Goal: Task Accomplishment & Management: Use online tool/utility

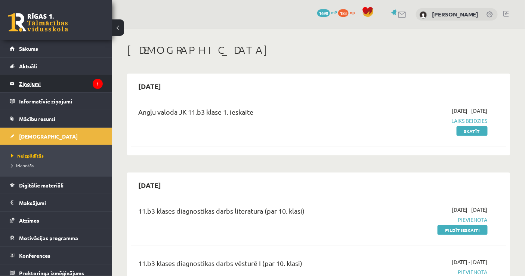
click at [70, 80] on legend "Ziņojumi 1" at bounding box center [61, 83] width 84 height 17
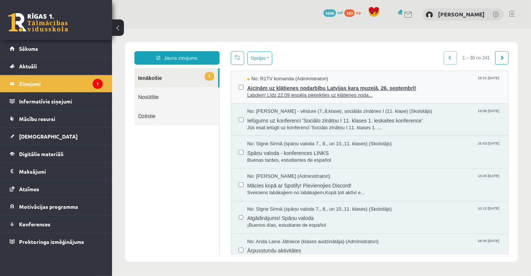
click at [265, 88] on span "Aicinām uz klātienes nodarbību Latvijas kara muzejā, 26. septembrī!" at bounding box center [374, 86] width 254 height 9
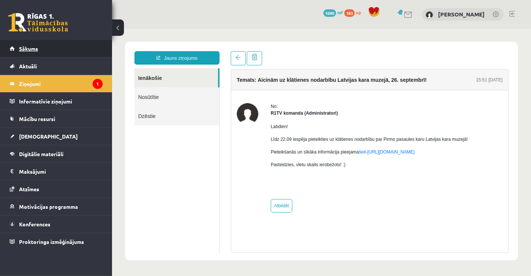
click at [35, 53] on link "Sākums" at bounding box center [56, 48] width 93 height 17
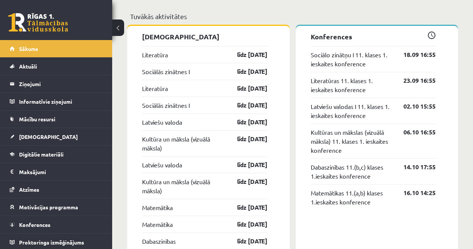
scroll to position [598, 0]
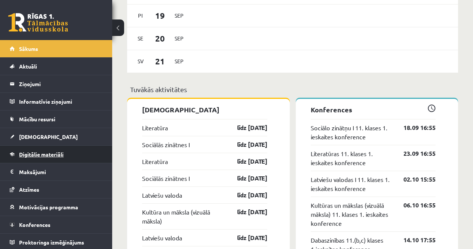
click at [38, 158] on link "Digitālie materiāli" at bounding box center [56, 153] width 93 height 17
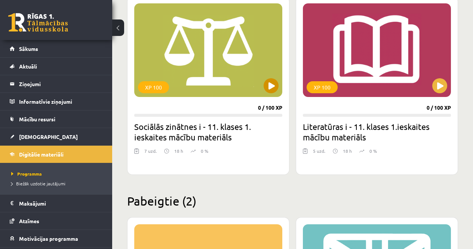
scroll to position [1046, 0]
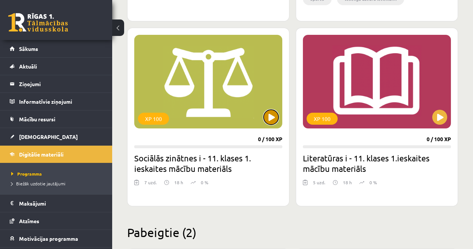
click at [269, 120] on button at bounding box center [270, 116] width 15 height 15
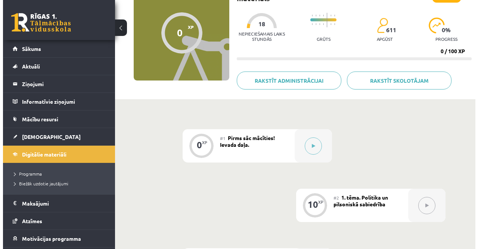
scroll to position [75, 0]
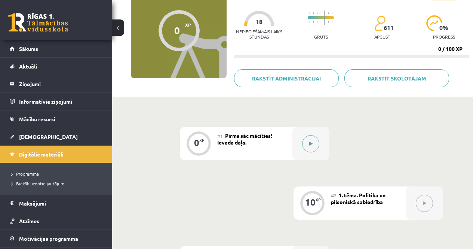
click at [310, 146] on button at bounding box center [310, 143] width 17 height 17
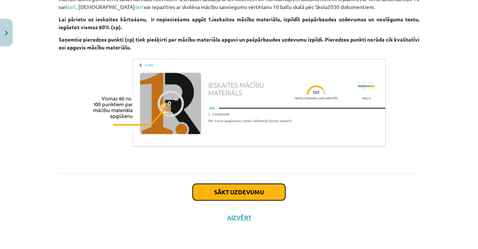
click at [244, 189] on button "Sākt uzdevumu" at bounding box center [239, 191] width 93 height 16
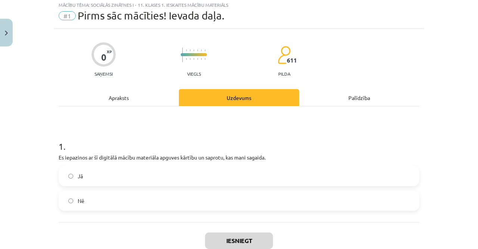
scroll to position [19, 0]
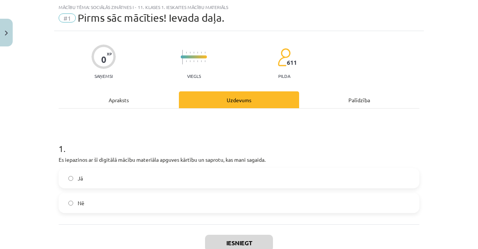
click at [136, 180] on label "Jā" at bounding box center [238, 178] width 359 height 19
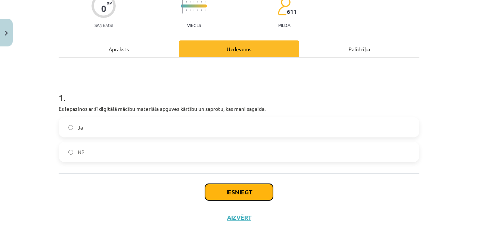
click at [227, 196] on button "Iesniegt" at bounding box center [239, 191] width 68 height 16
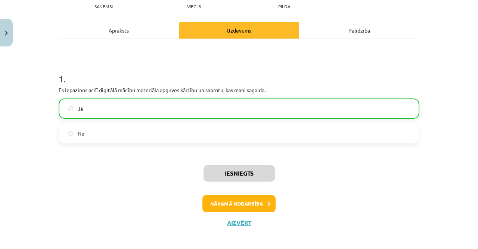
scroll to position [93, 0]
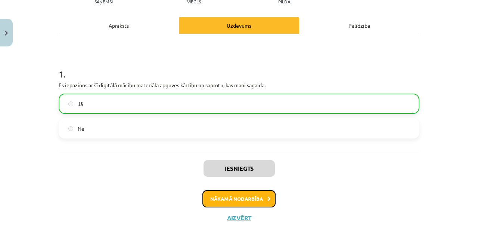
click at [238, 204] on button "Nākamā nodarbība" at bounding box center [239, 198] width 73 height 17
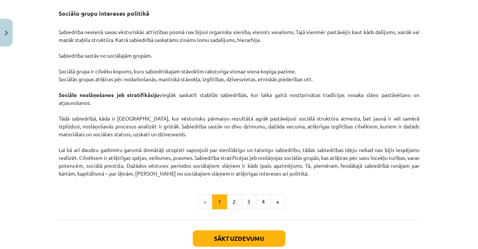
scroll to position [1194, 0]
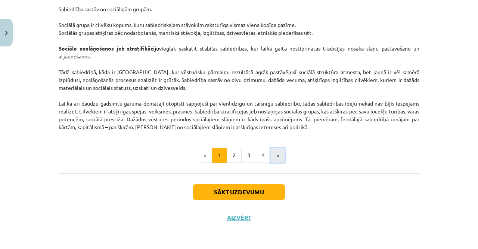
click at [278, 157] on button "»" at bounding box center [278, 155] width 15 height 15
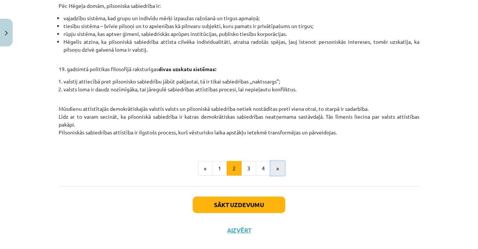
scroll to position [343, 0]
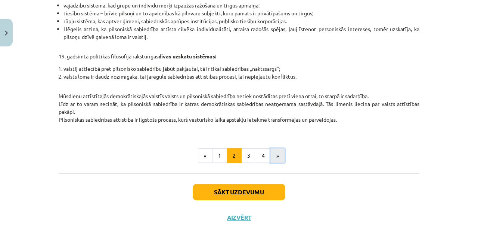
click at [279, 155] on button "»" at bounding box center [278, 155] width 15 height 15
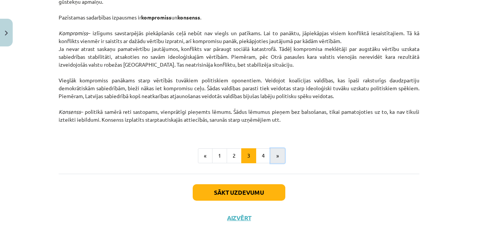
click at [271, 155] on button "»" at bounding box center [278, 155] width 15 height 15
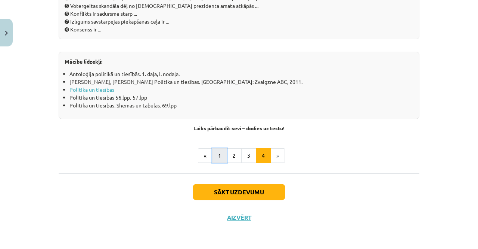
click at [217, 157] on button "1" at bounding box center [219, 155] width 15 height 15
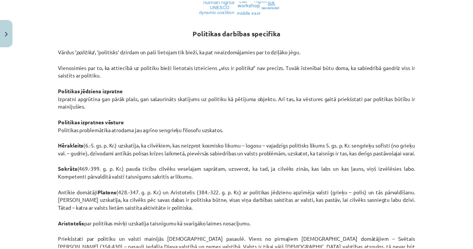
scroll to position [620, 0]
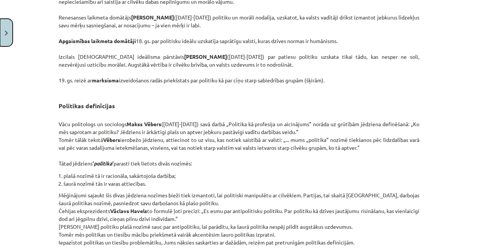
click at [5, 32] on img "Close" at bounding box center [6, 33] width 3 height 5
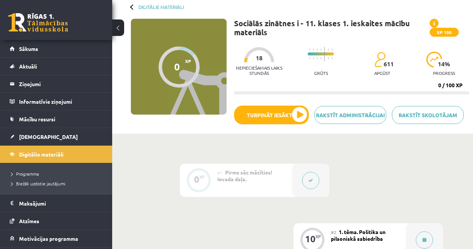
scroll to position [0, 0]
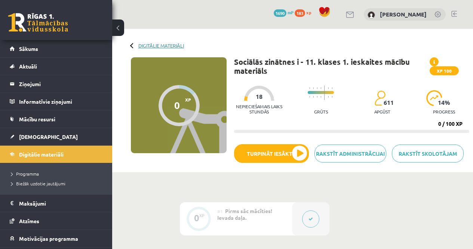
click at [158, 44] on link "Digitālie materiāli" at bounding box center [161, 46] width 46 height 6
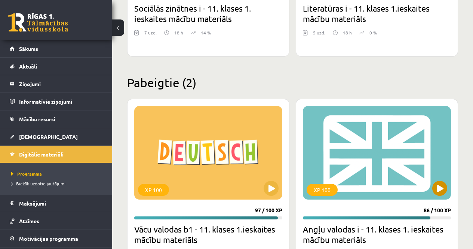
scroll to position [1121, 0]
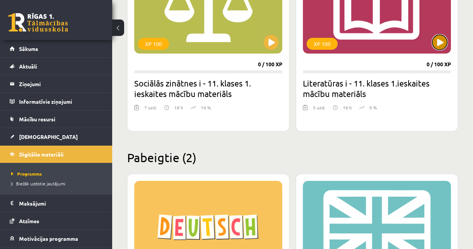
click at [441, 44] on button at bounding box center [439, 42] width 15 height 15
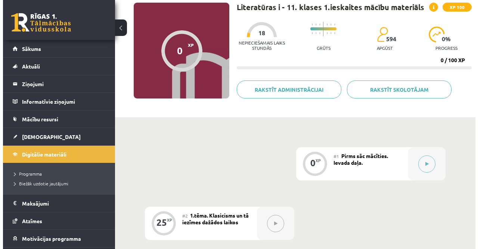
scroll to position [75, 0]
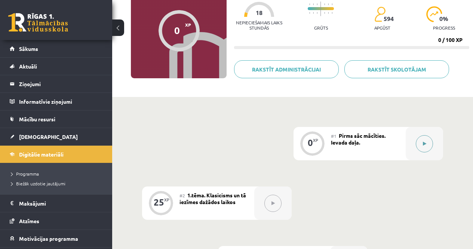
click at [430, 141] on button at bounding box center [424, 143] width 17 height 17
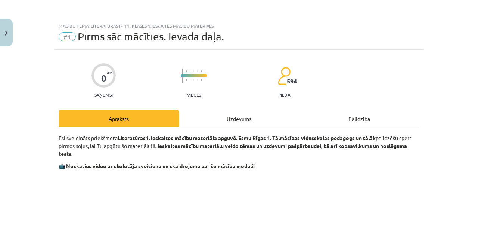
click at [232, 123] on div "Uzdevums" at bounding box center [239, 118] width 120 height 17
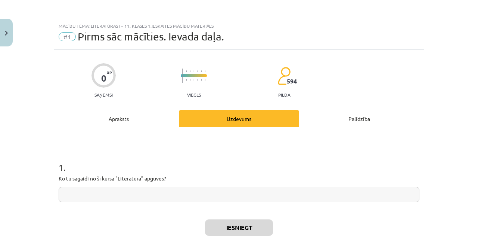
scroll to position [19, 0]
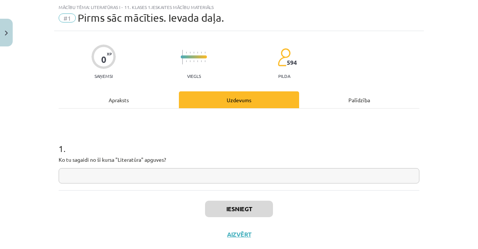
click at [97, 172] on input "text" at bounding box center [239, 175] width 361 height 15
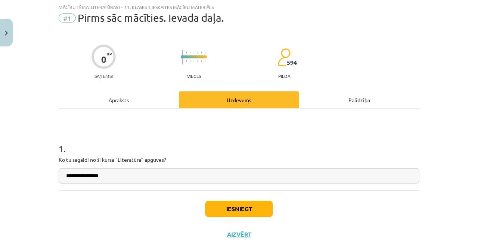
type input "**********"
click at [120, 95] on div "Apraksts" at bounding box center [119, 99] width 120 height 17
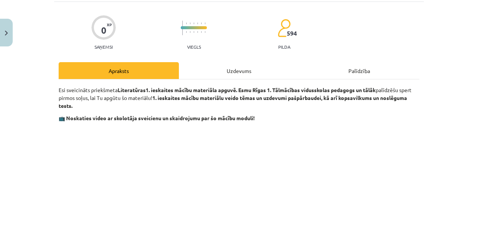
scroll to position [0, 0]
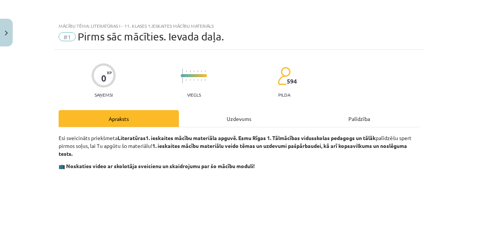
click at [226, 119] on div "Uzdevums" at bounding box center [239, 118] width 120 height 17
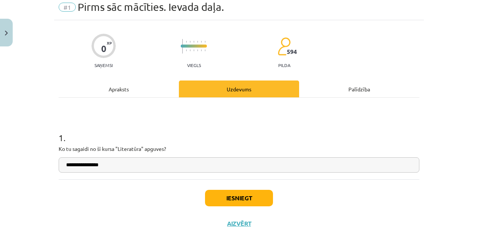
scroll to position [36, 0]
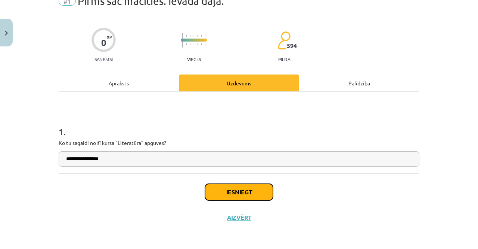
click at [240, 185] on button "Iesniegt" at bounding box center [239, 191] width 68 height 16
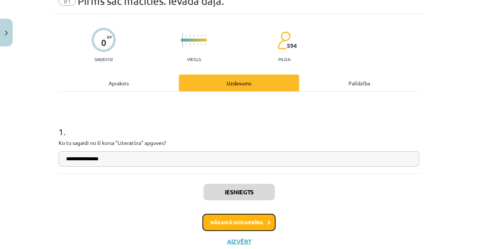
click at [254, 222] on button "Nākamā nodarbība" at bounding box center [239, 221] width 73 height 17
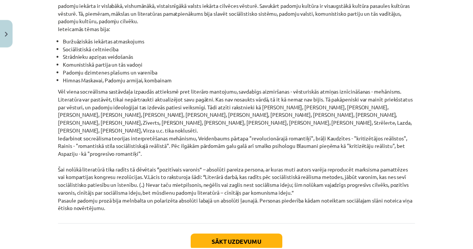
scroll to position [1739, 0]
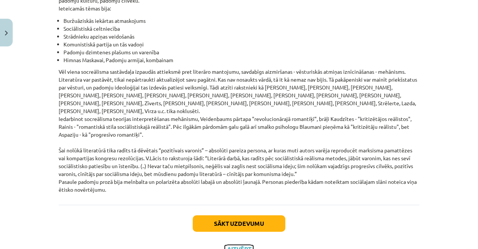
click at [245, 245] on button "Aizvērt" at bounding box center [239, 248] width 28 height 7
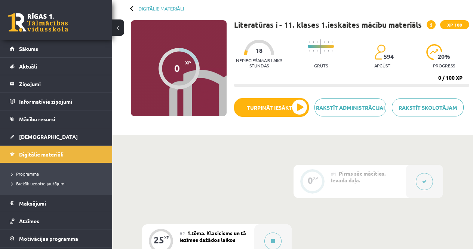
scroll to position [0, 0]
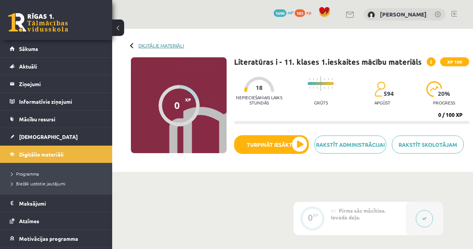
click at [164, 47] on link "Digitālie materiāli" at bounding box center [161, 46] width 46 height 6
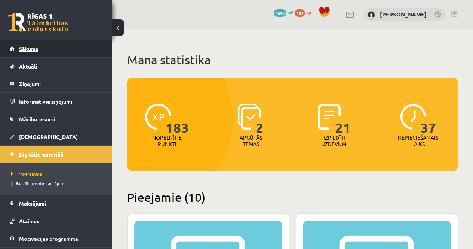
click at [24, 51] on span "Sākums" at bounding box center [28, 48] width 19 height 7
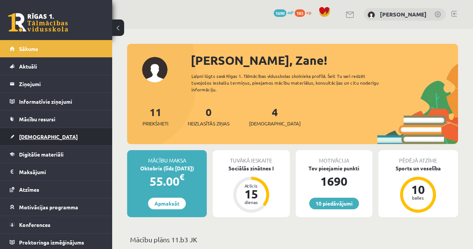
click at [49, 137] on link "[DEMOGRAPHIC_DATA]" at bounding box center [56, 136] width 93 height 17
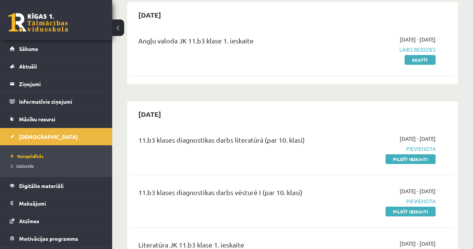
scroll to position [75, 0]
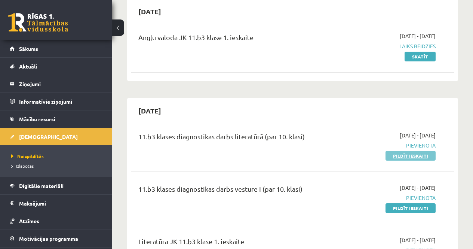
click at [417, 157] on link "Pildīt ieskaiti" at bounding box center [410, 156] width 50 height 10
click at [397, 205] on link "Pildīt ieskaiti" at bounding box center [410, 208] width 50 height 10
